Goal: Navigation & Orientation: Find specific page/section

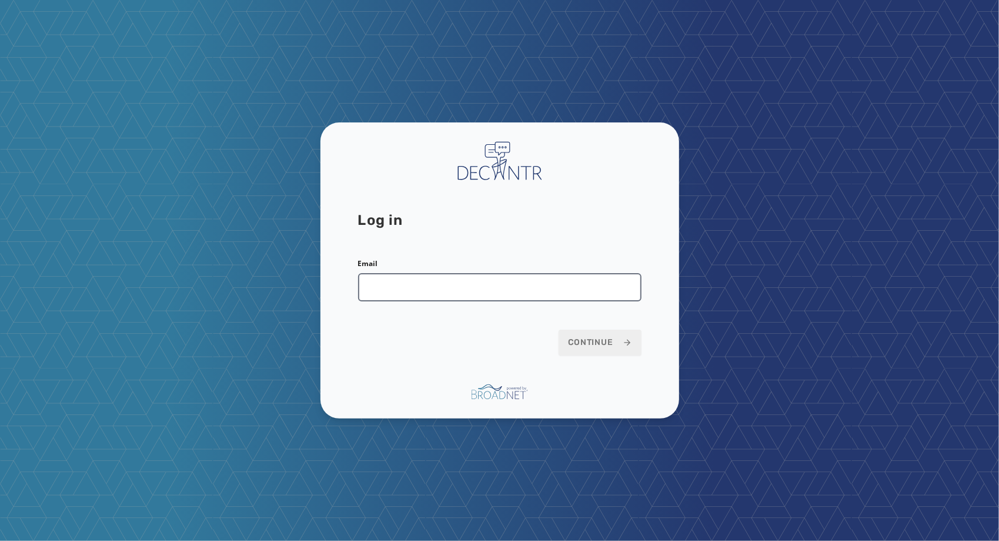
click at [435, 286] on input "Email" at bounding box center [500, 287] width 284 height 28
type input "**********"
click at [559, 329] on button "Continue" at bounding box center [600, 342] width 83 height 26
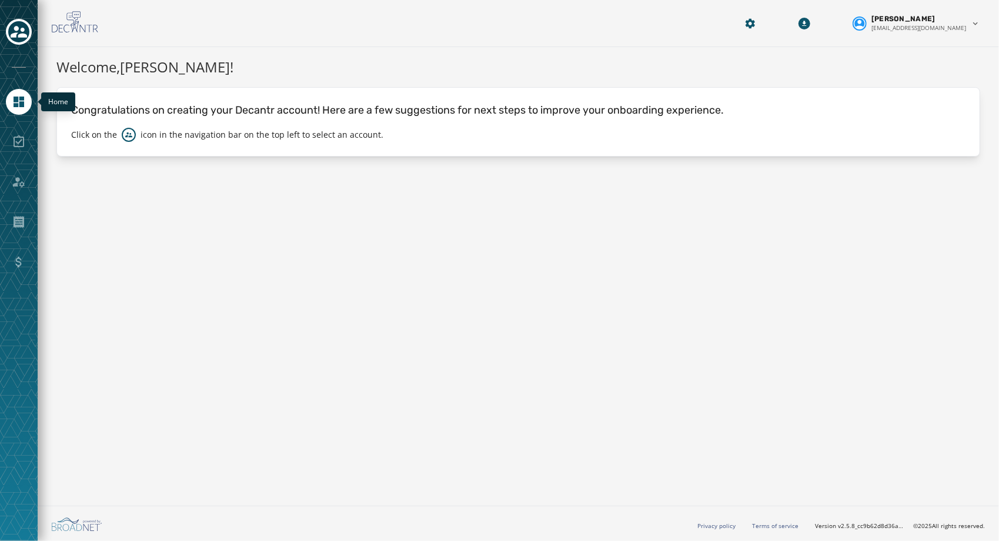
click at [19, 103] on icon "Navigate to Home" at bounding box center [19, 102] width 14 height 14
click at [6, 25] on div at bounding box center [19, 32] width 26 height 27
click at [14, 35] on icon "Toggle account select drawer" at bounding box center [19, 32] width 16 height 12
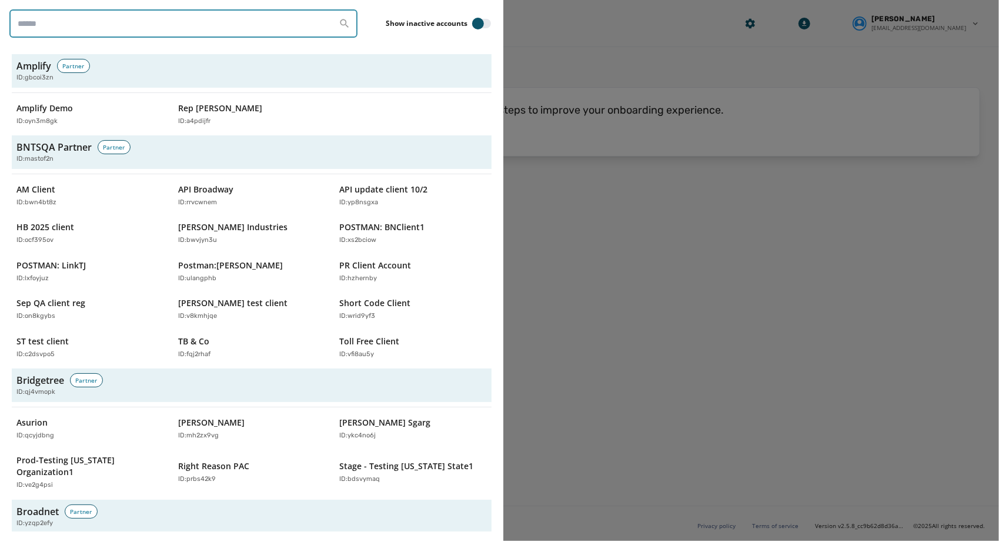
click at [115, 24] on input "search" at bounding box center [183, 23] width 348 height 28
type input "****"
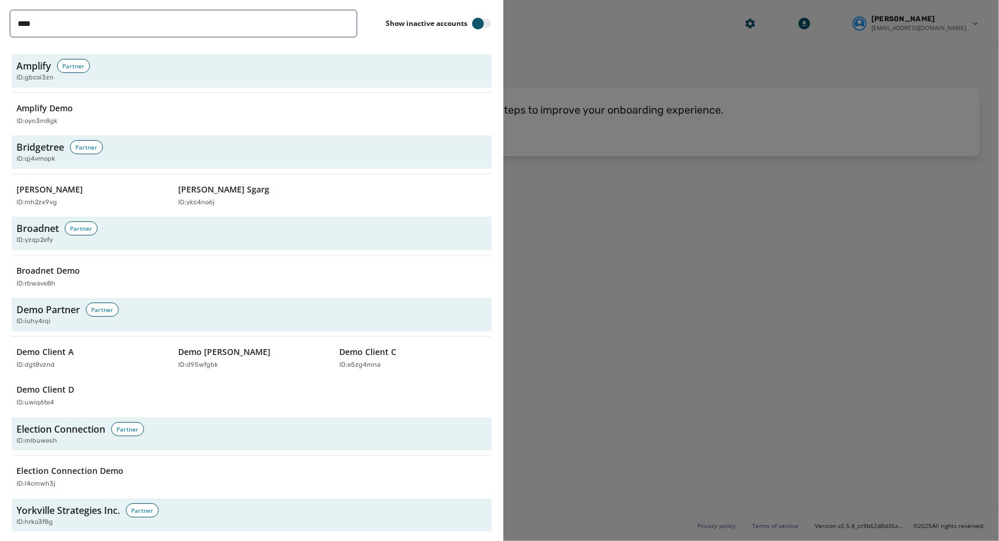
drag, startPoint x: 243, startPoint y: 279, endPoint x: 172, endPoint y: 261, distance: 73.3
click at [242, 279] on div "Broadnet Demo ID: rbwave8h" at bounding box center [252, 277] width 480 height 34
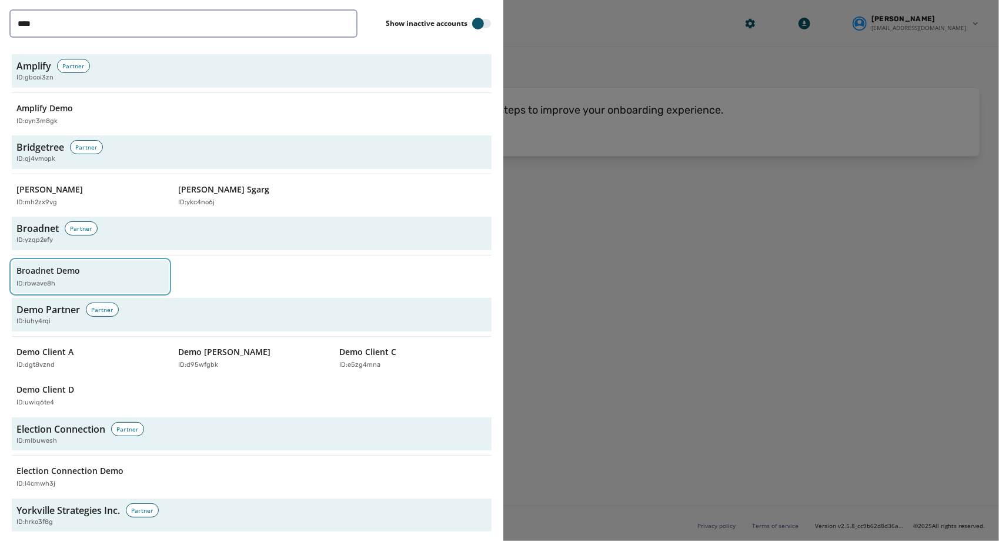
click at [100, 273] on div "Broadnet Demo ID: rbwave8h" at bounding box center [84, 277] width 136 height 24
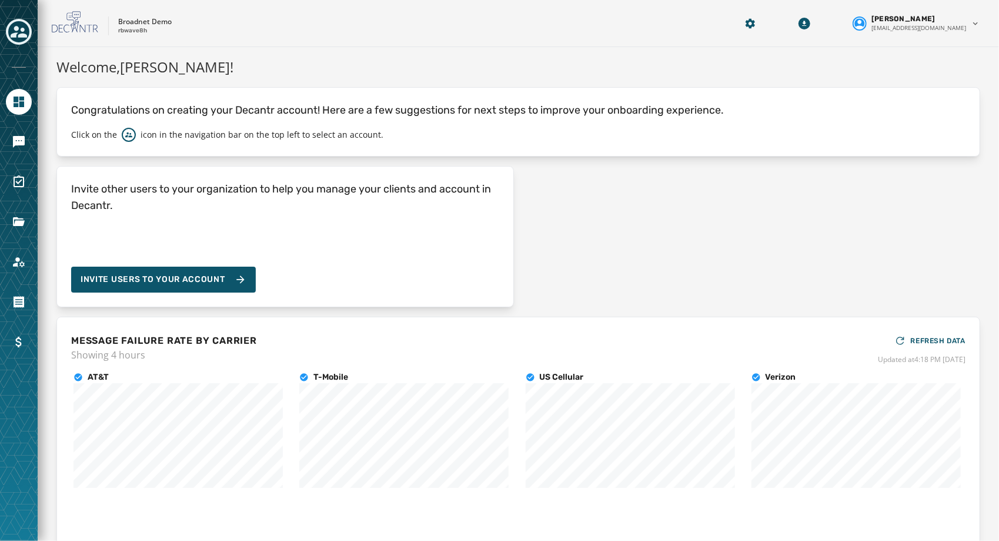
click at [5, 134] on div at bounding box center [19, 270] width 38 height 541
click at [13, 142] on icon "Navigate to Messaging" at bounding box center [19, 142] width 12 height 12
